Goal: Connect with others: Connect with others

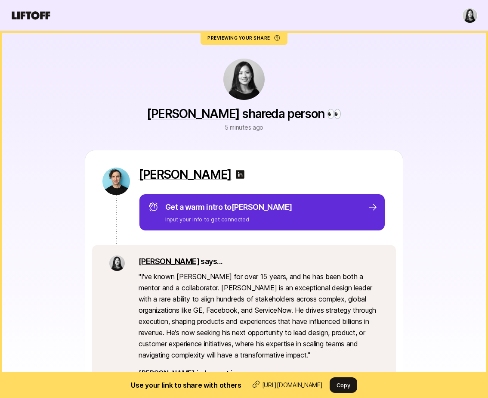
click at [465, 18] on html "Previewing your share Use your link to share with others [URL][DOMAIN_NAME] Cop…" at bounding box center [244, 199] width 488 height 398
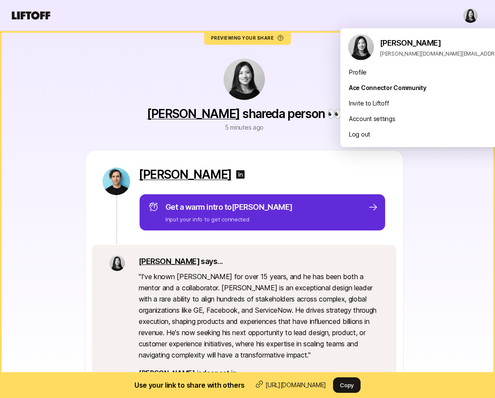
click at [426, 223] on div "[PERSON_NAME] Get a warm intro to [PERSON_NAME] Input your info to get connecte…" at bounding box center [244, 301] width 475 height 303
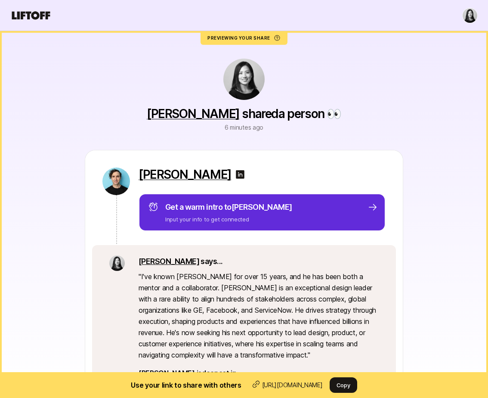
click at [472, 18] on html "Previewing your share Use your link to share with others [URL][DOMAIN_NAME] Cop…" at bounding box center [244, 199] width 488 height 398
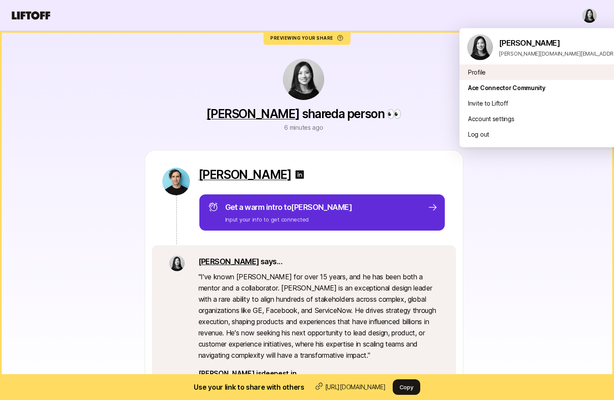
click at [480, 74] on div "Profile" at bounding box center [566, 73] width 213 height 16
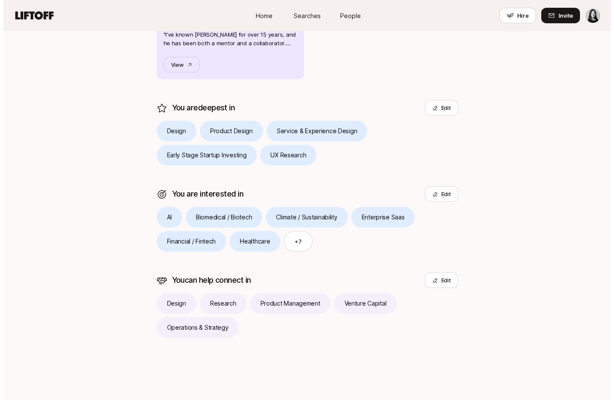
scroll to position [164, 0]
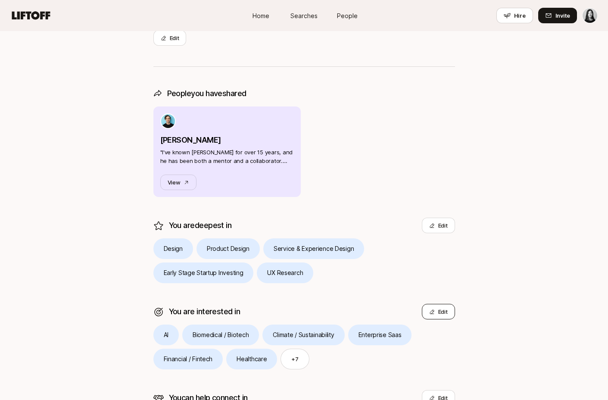
click at [452, 313] on button "Edit" at bounding box center [438, 312] width 33 height 16
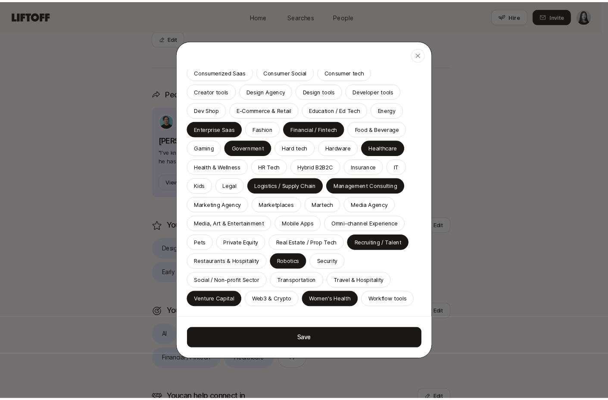
scroll to position [253, 0]
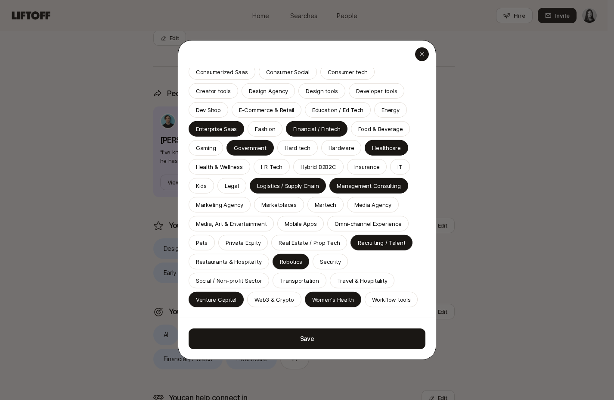
click at [419, 54] on icon "button" at bounding box center [422, 54] width 7 height 7
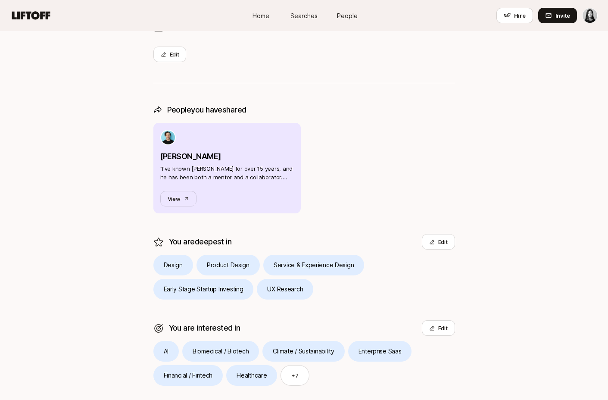
scroll to position [99, 0]
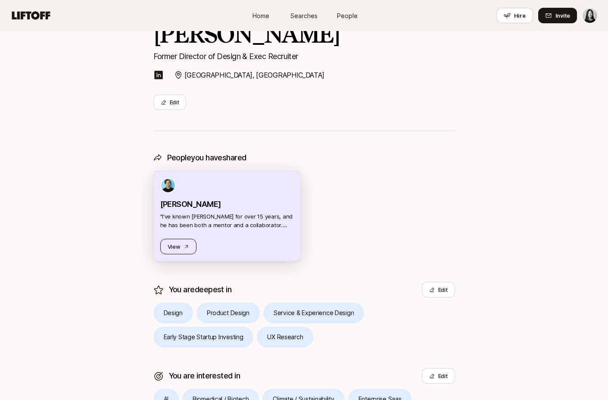
click at [187, 244] on icon at bounding box center [186, 247] width 6 height 6
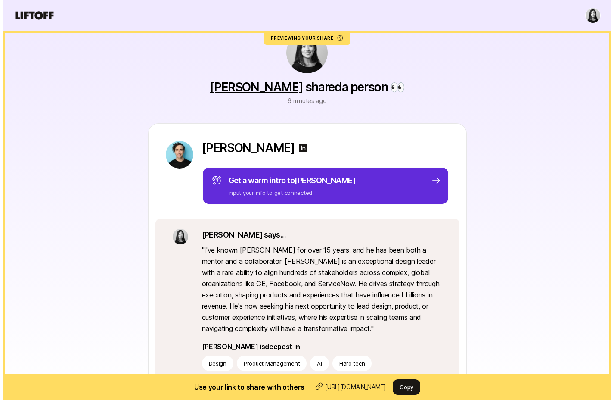
scroll to position [25, 0]
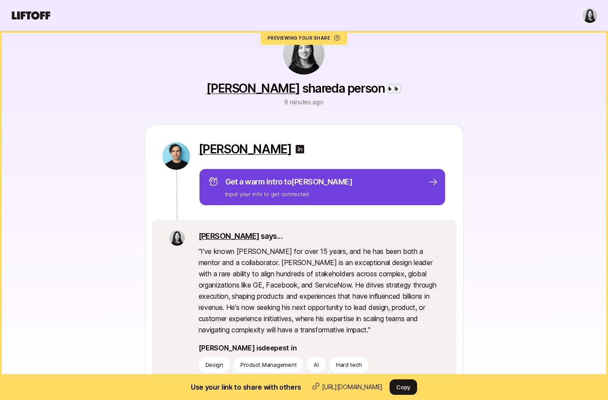
click at [270, 197] on p "Input your info to get connected" at bounding box center [288, 194] width 127 height 9
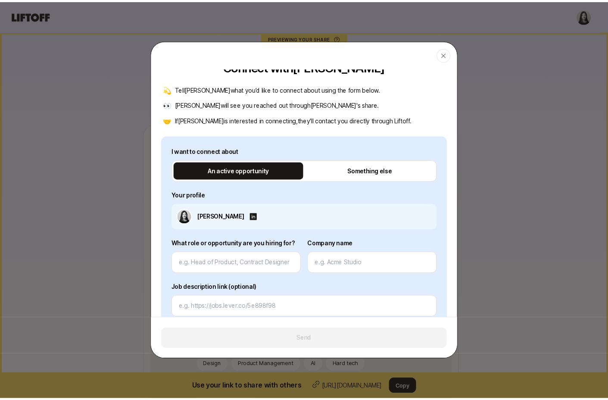
scroll to position [0, 0]
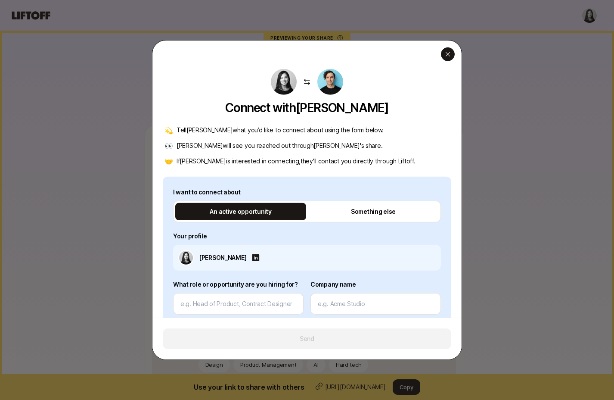
click at [451, 56] on div "button" at bounding box center [448, 54] width 14 height 14
type textarea "x"
